Goal: Book appointment/travel/reservation

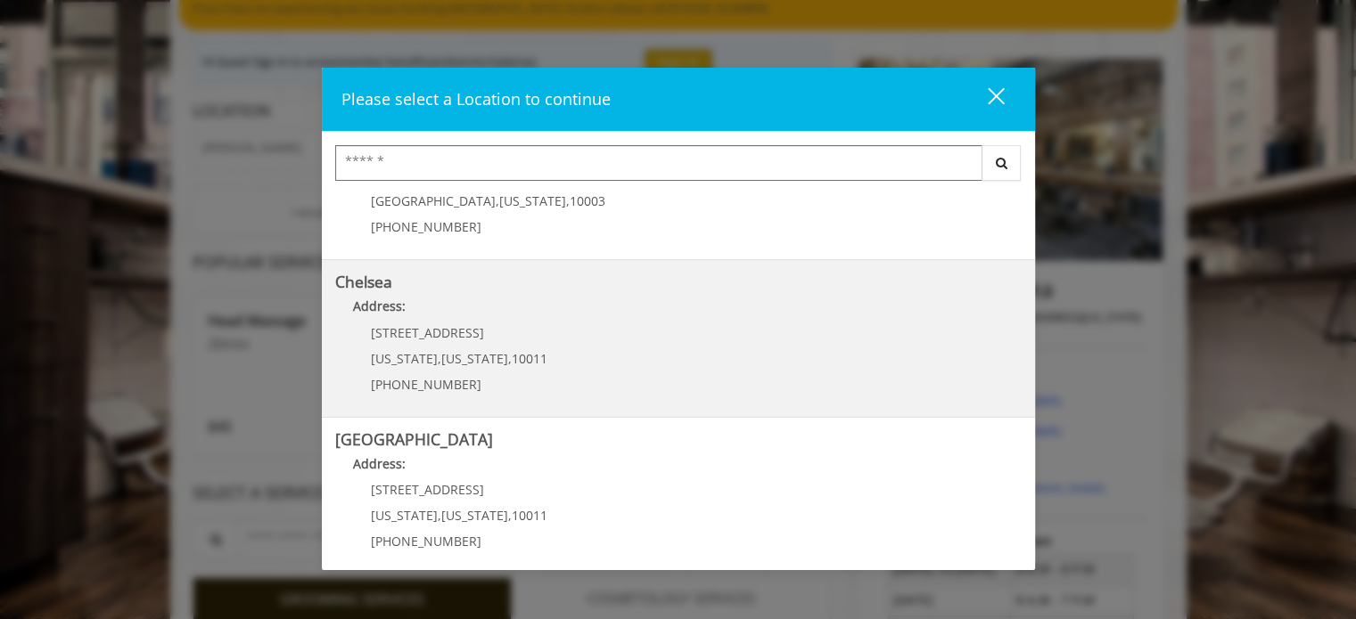
scroll to position [88, 0]
click at [513, 360] on span "10011" at bounding box center [530, 357] width 36 height 17
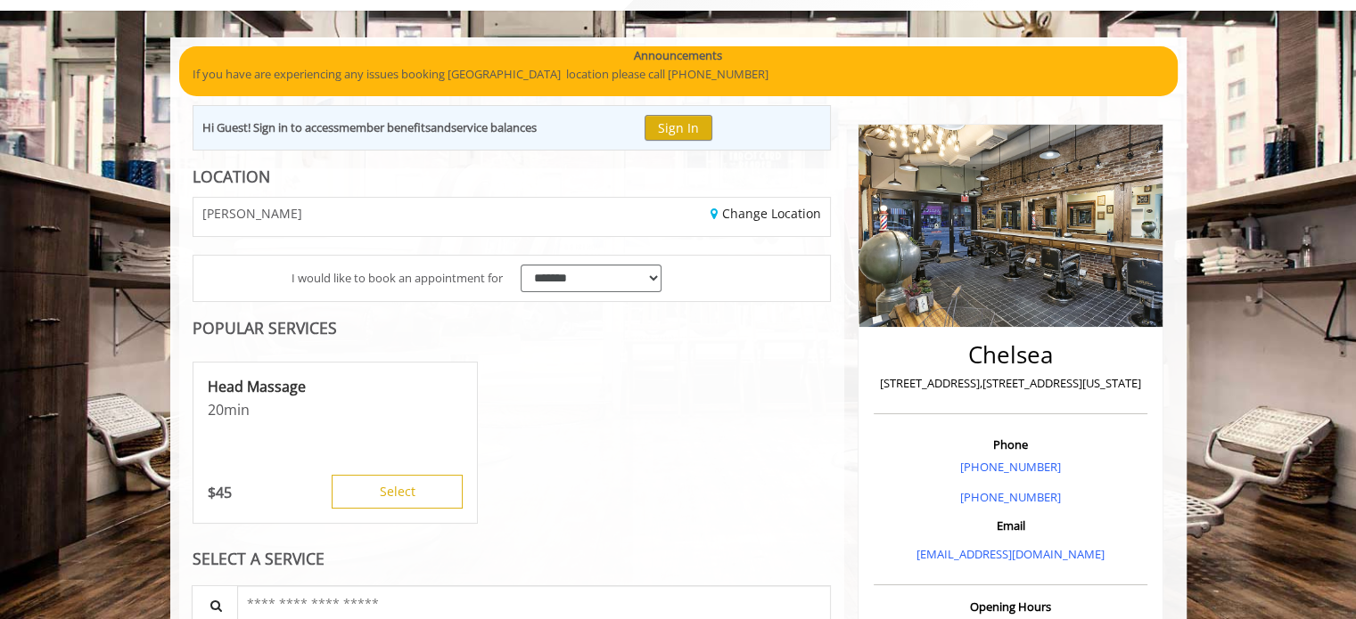
scroll to position [131, 0]
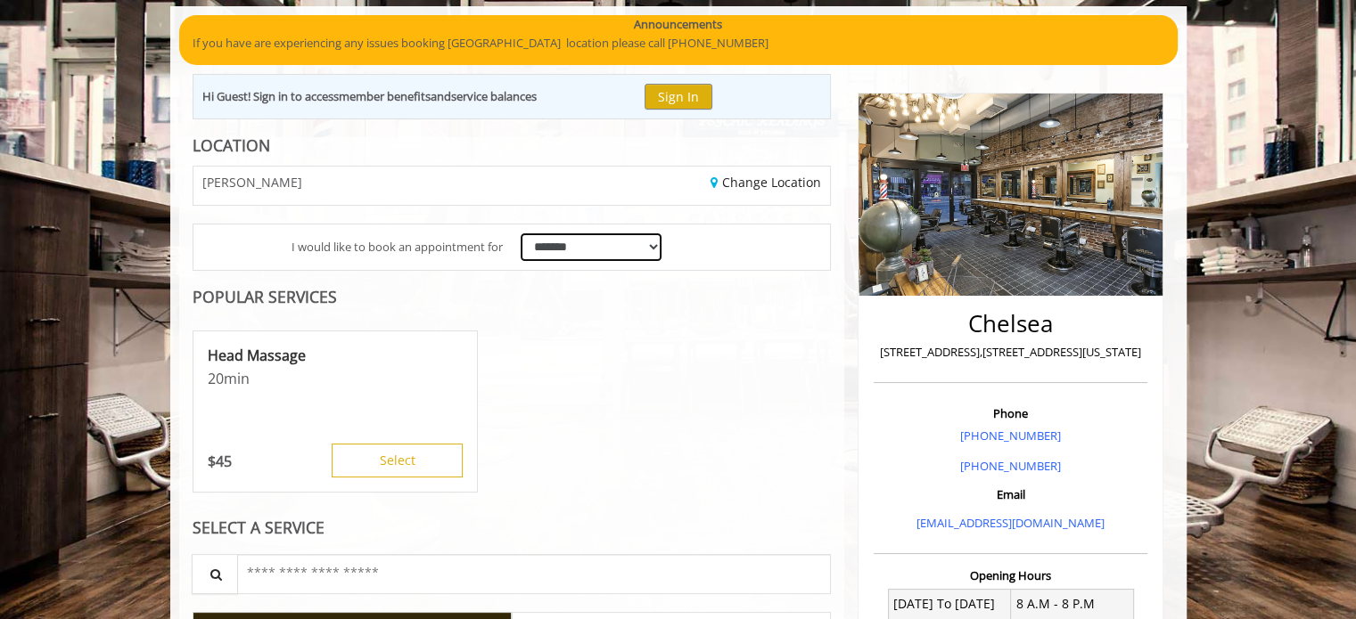
click at [598, 255] on select "**********" at bounding box center [592, 248] width 142 height 28
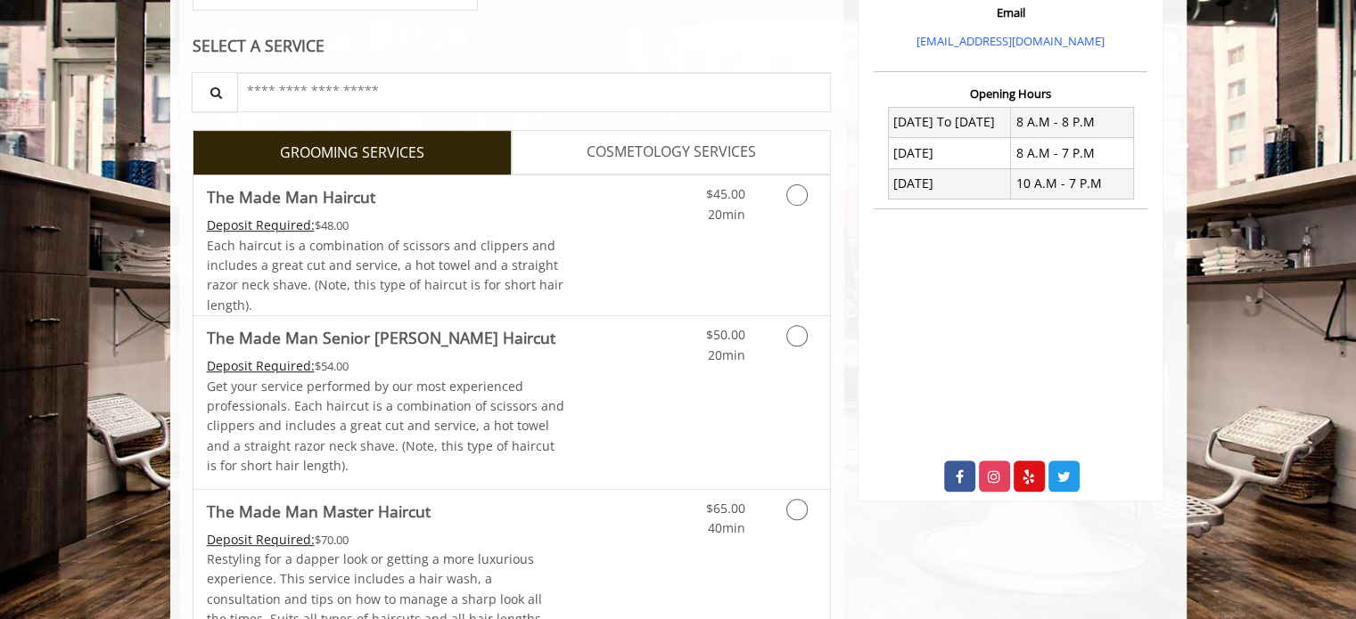
scroll to position [546, 0]
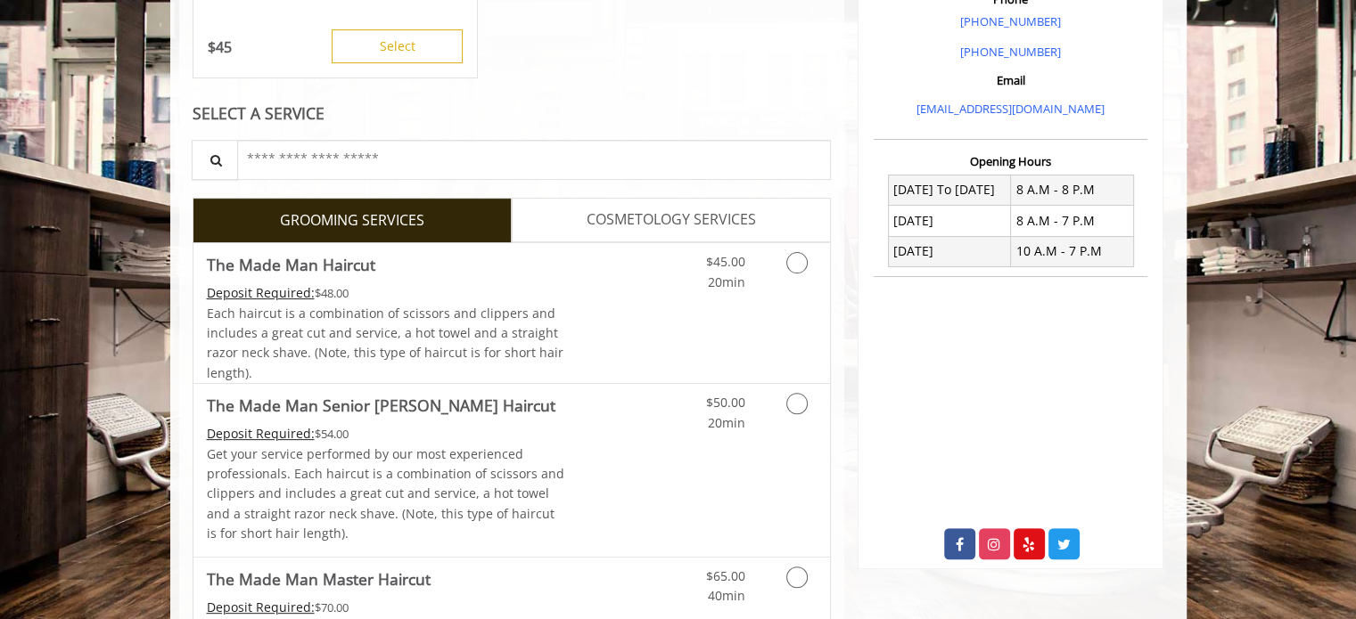
click at [602, 229] on span "COSMETOLOGY SERVICES" at bounding box center [671, 220] width 169 height 23
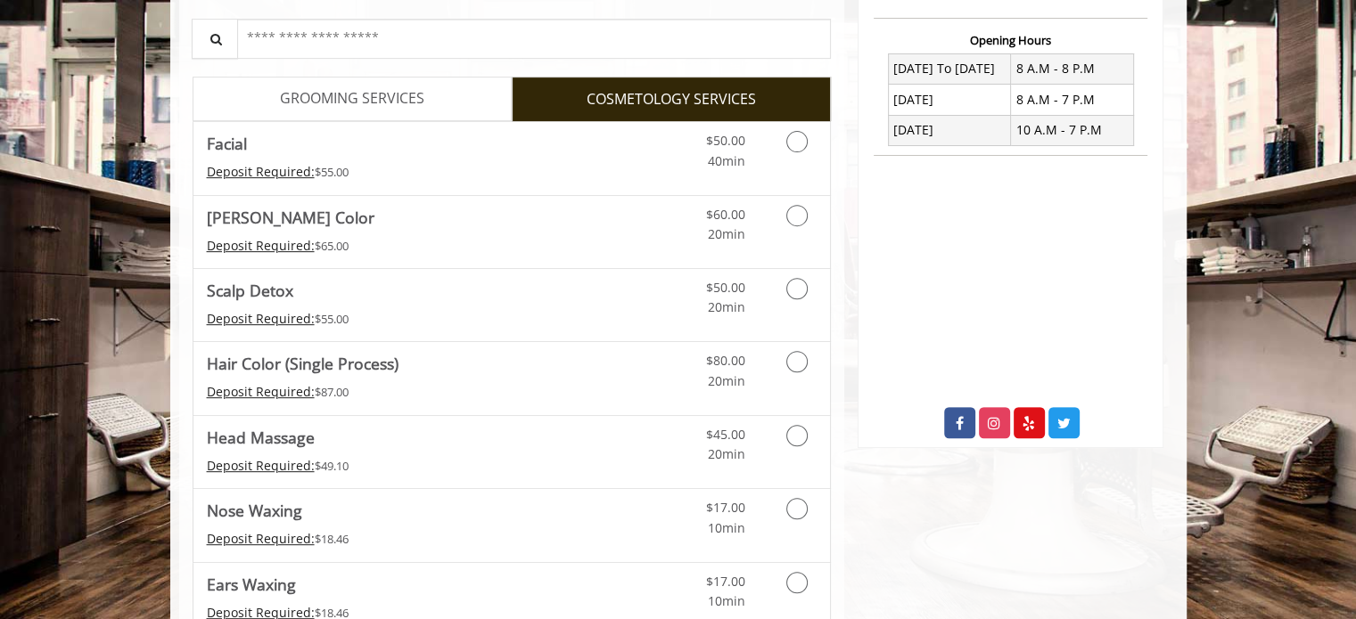
scroll to position [668, 0]
click at [421, 103] on span "GROOMING SERVICES" at bounding box center [352, 97] width 144 height 23
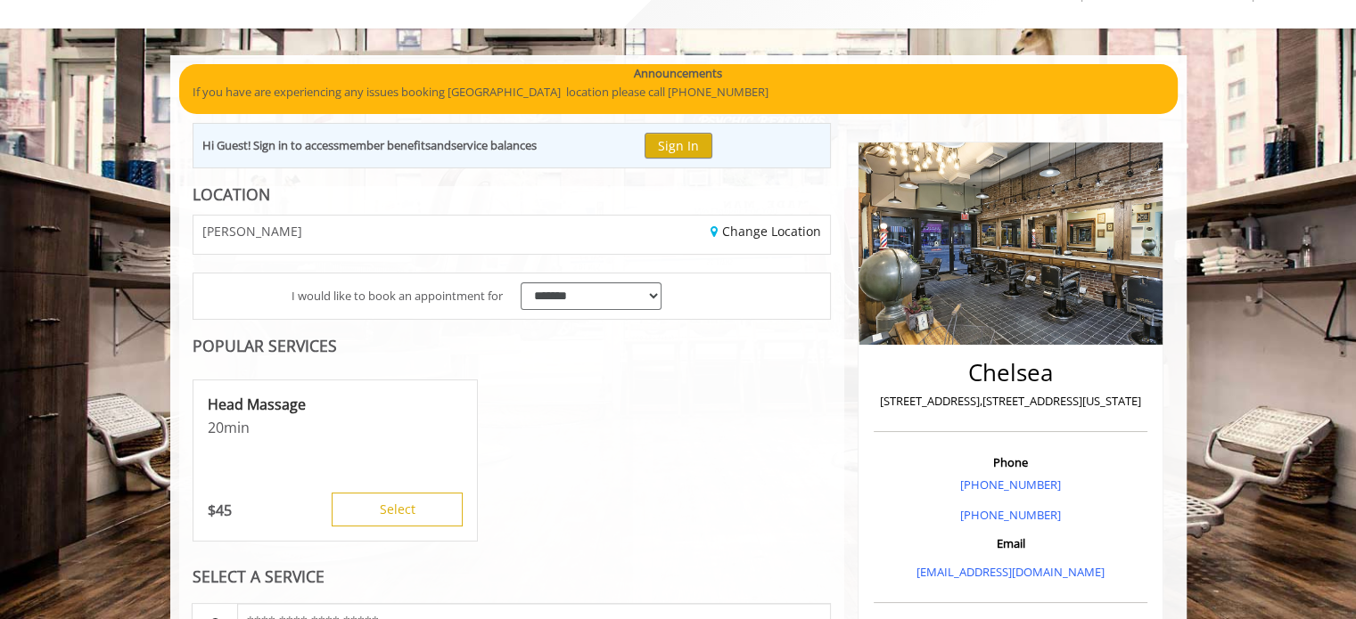
scroll to position [83, 0]
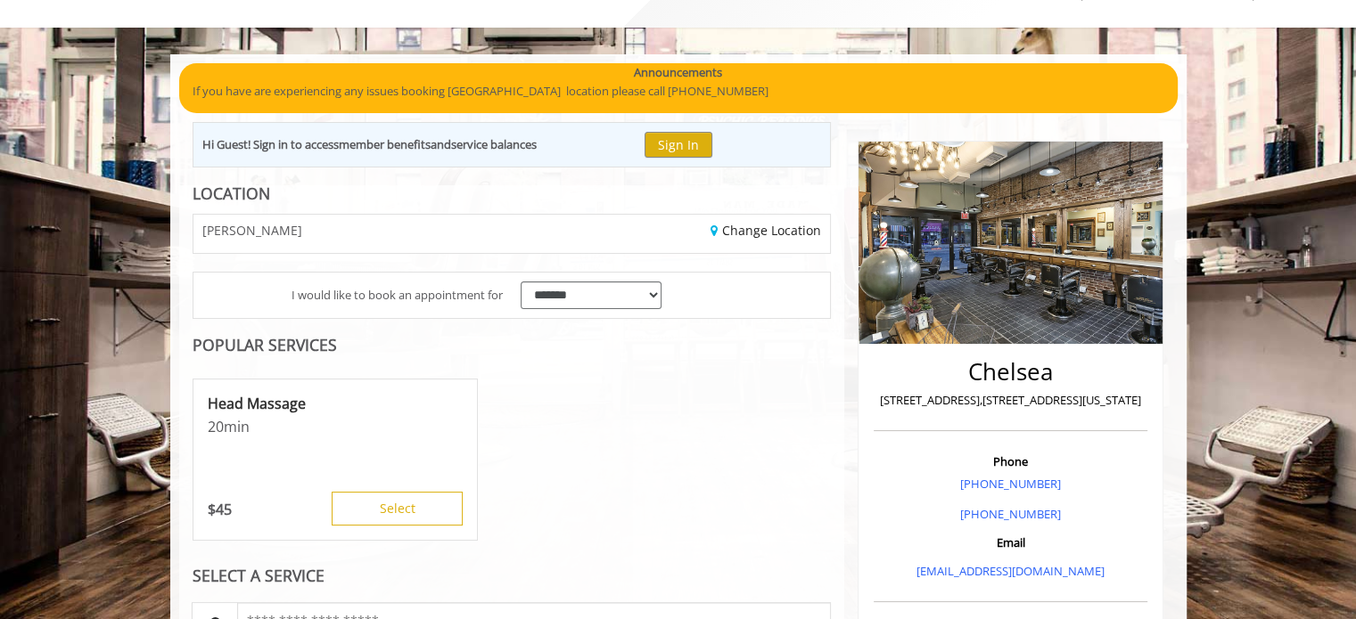
click at [536, 223] on div "Change Location" at bounding box center [678, 234] width 332 height 38
click at [734, 231] on link "Change Location" at bounding box center [765, 230] width 111 height 17
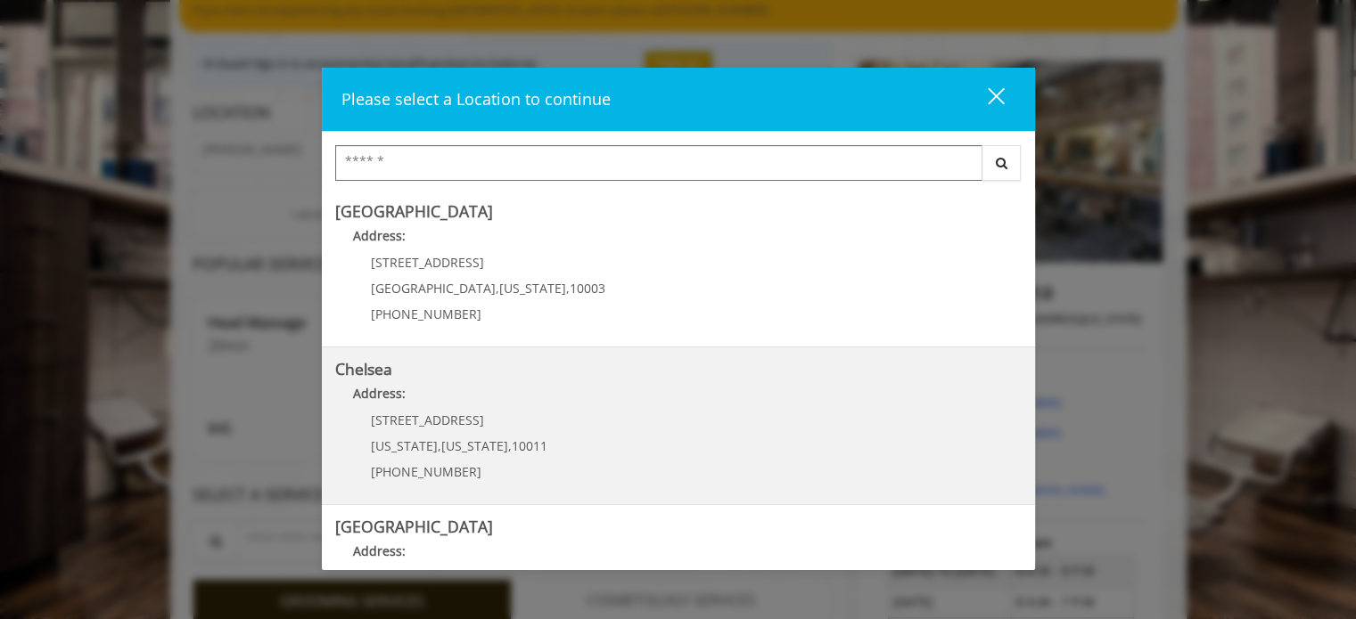
scroll to position [111, 0]
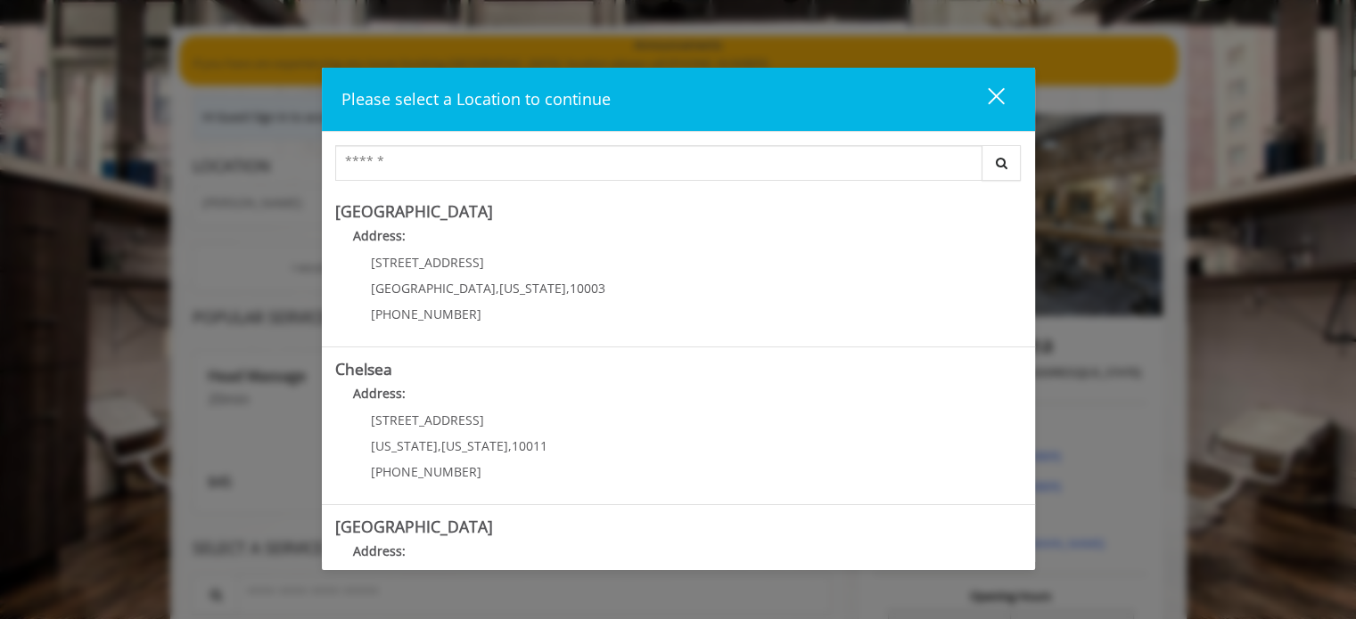
click at [995, 92] on div "close" at bounding box center [985, 99] width 36 height 27
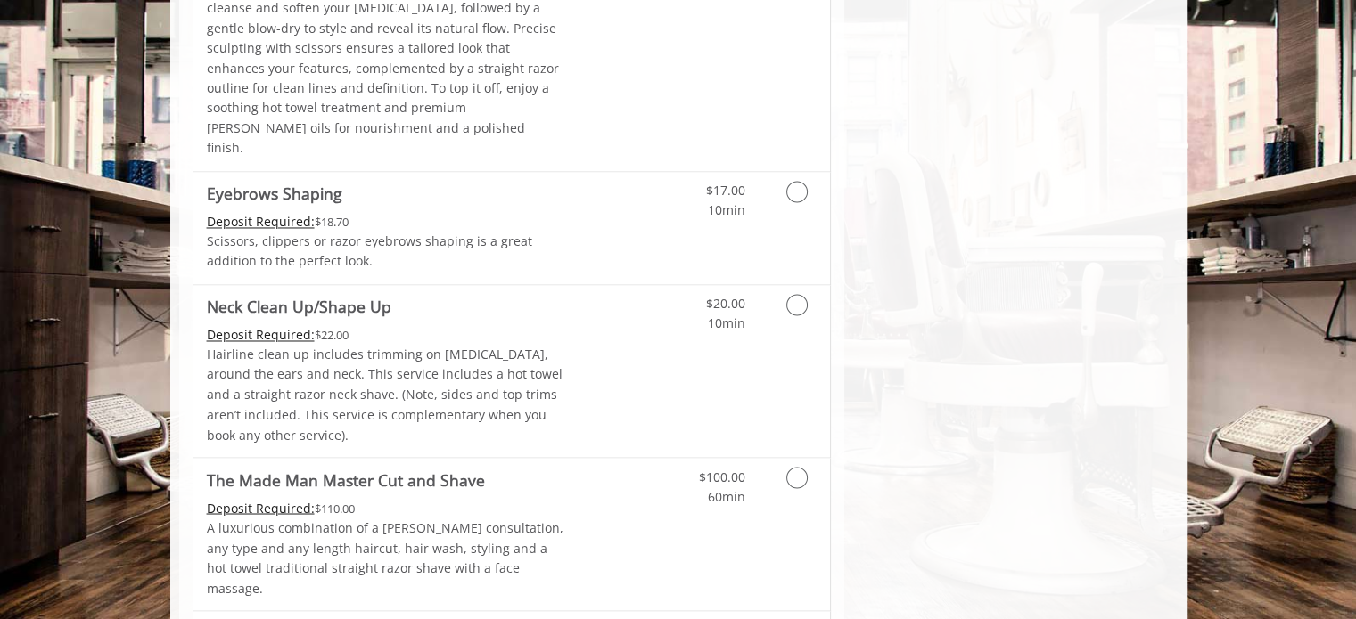
scroll to position [2989, 0]
